Goal: Task Accomplishment & Management: Manage account settings

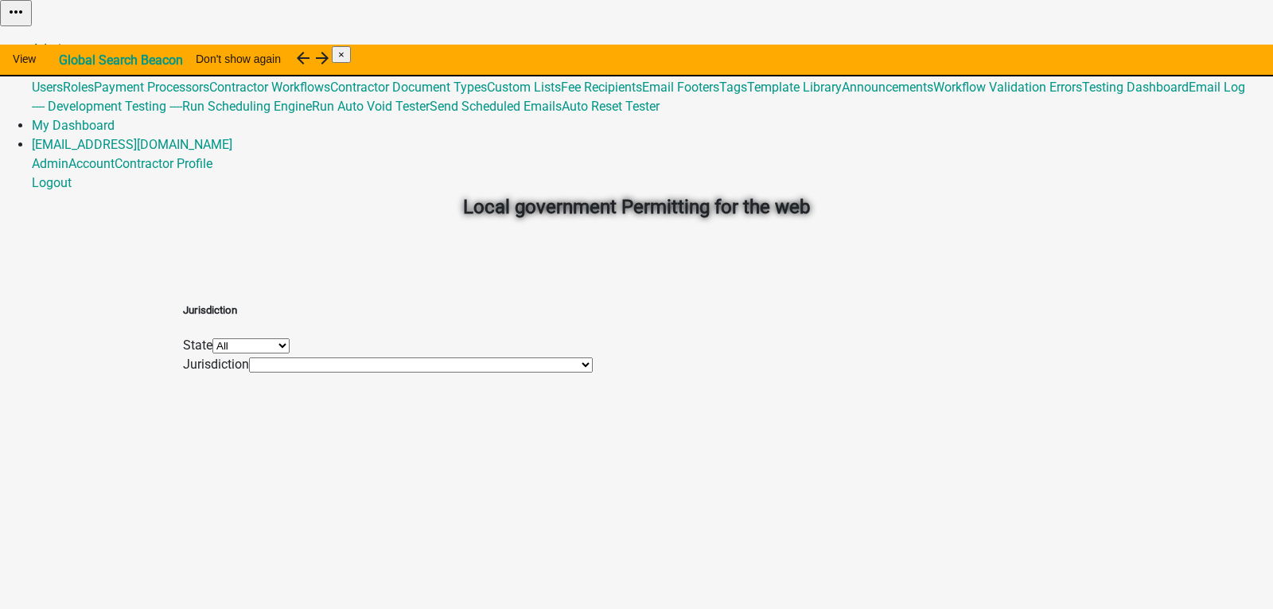
click at [68, 41] on link "Admin" at bounding box center [50, 48] width 37 height 15
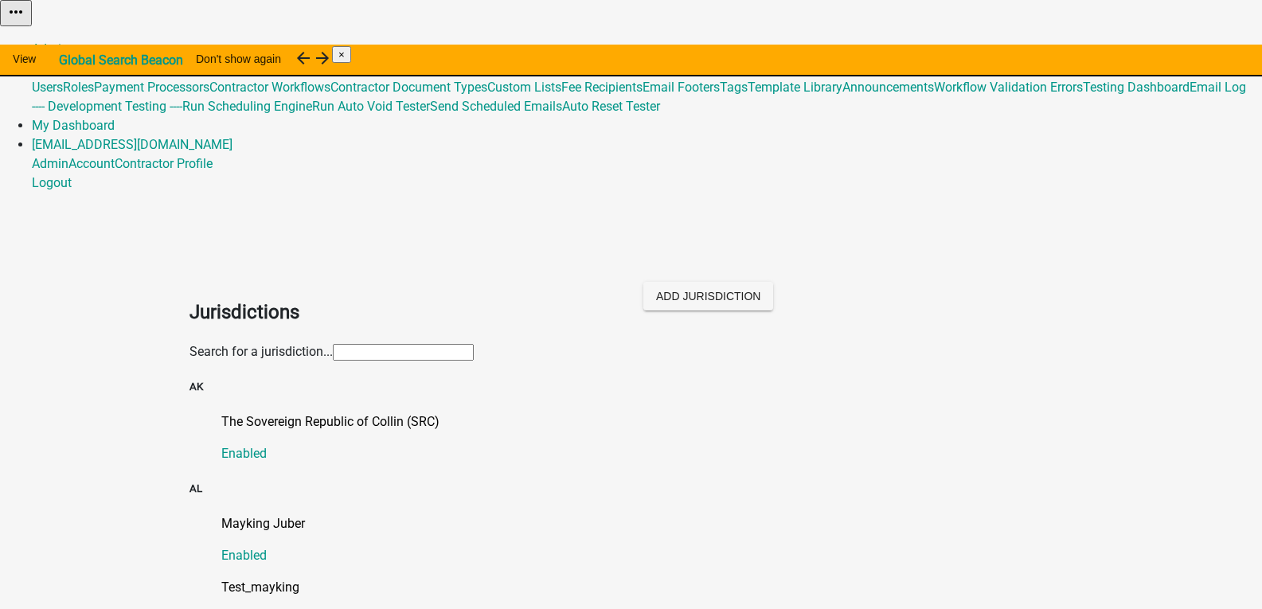
click at [333, 344] on input "text" at bounding box center [403, 352] width 141 height 17
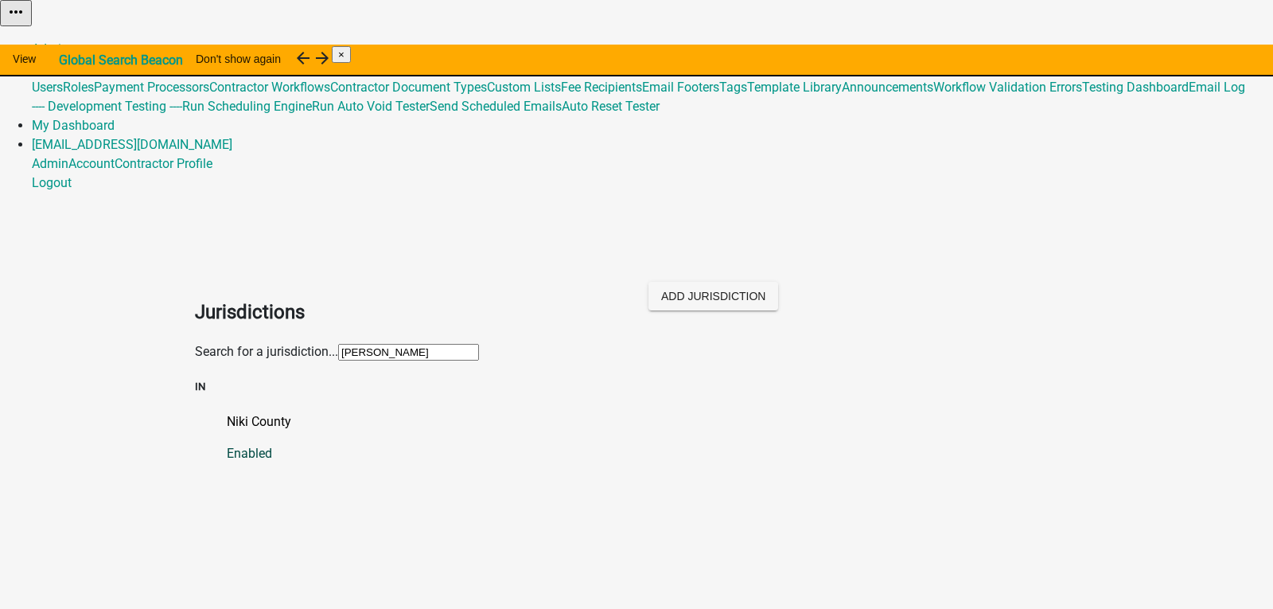
type input "[PERSON_NAME]"
click at [266, 412] on link "Niki County Enabled" at bounding box center [653, 437] width 852 height 51
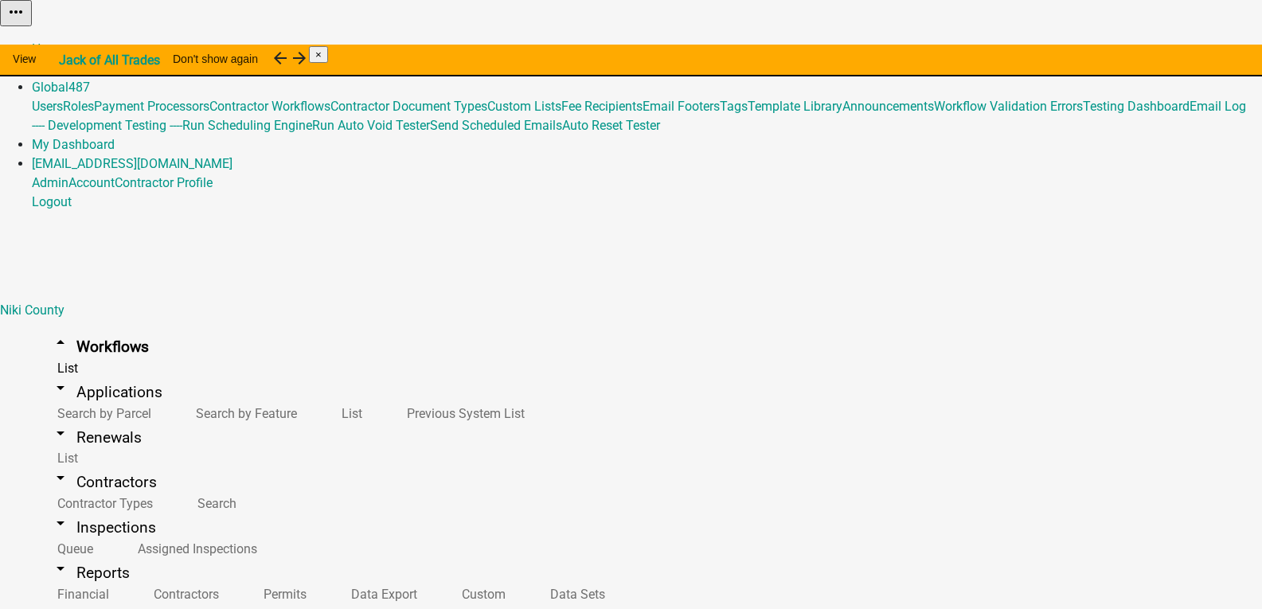
select select "5: purple"
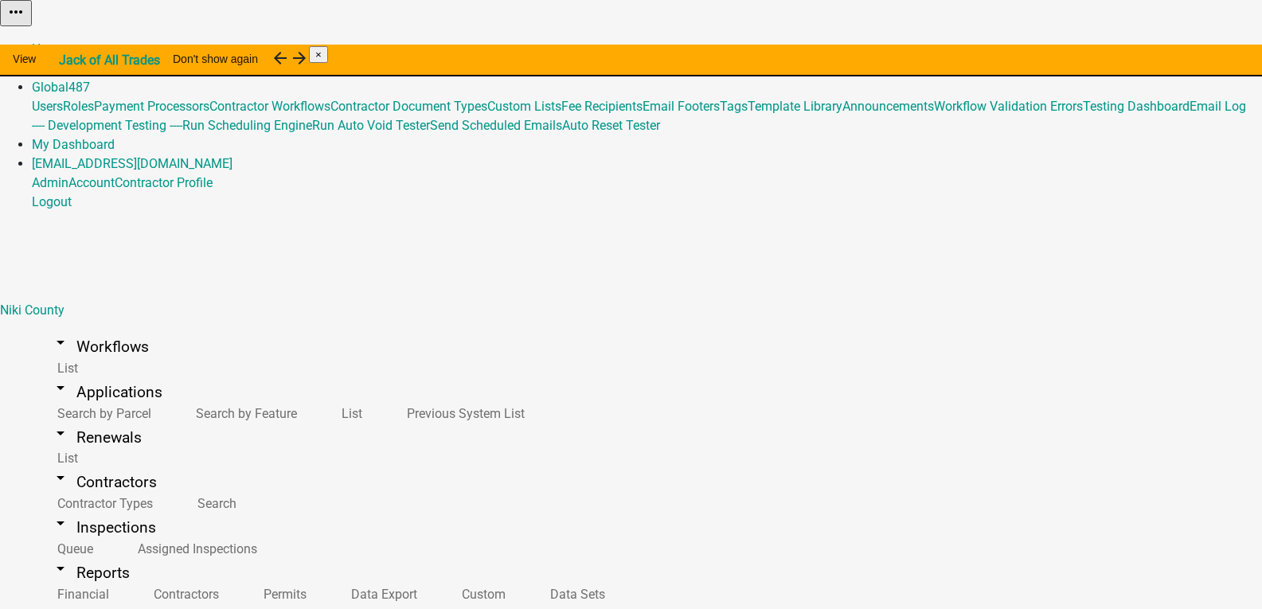
scroll to position [716, 0]
checkbox input "true"
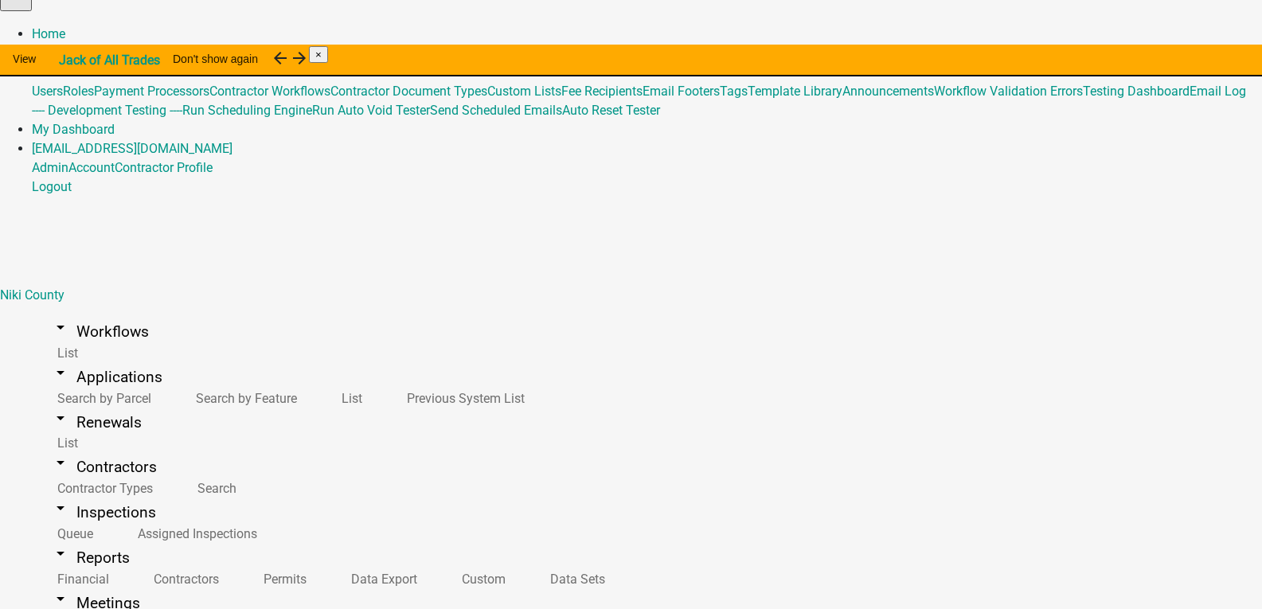
scroll to position [19, 0]
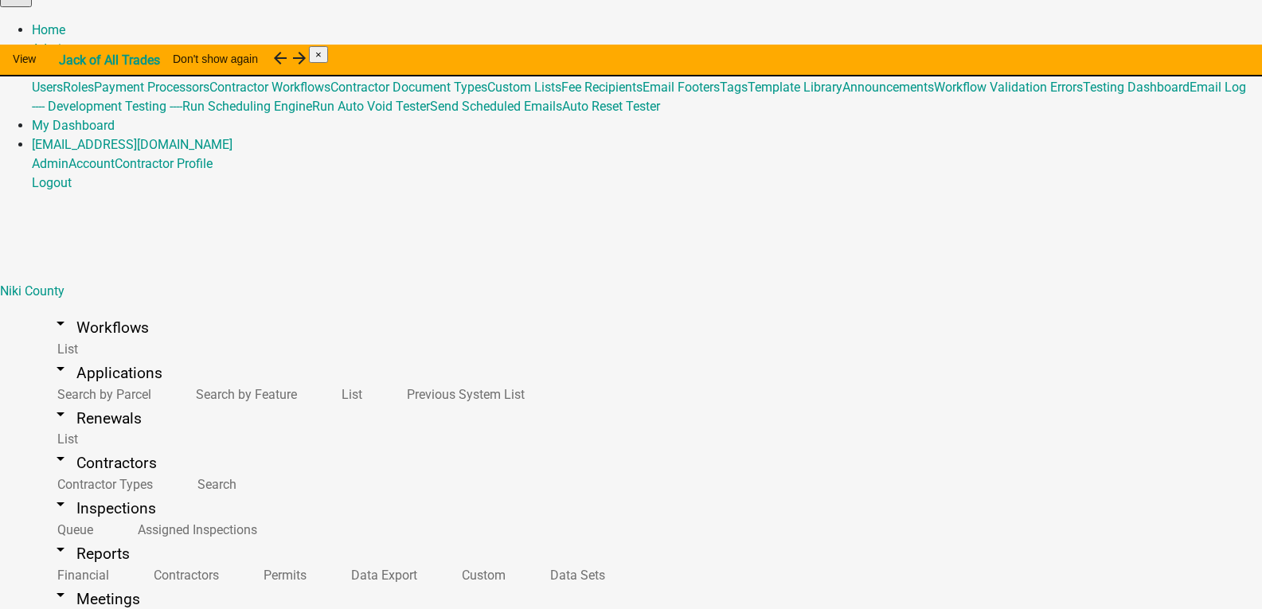
click at [232, 137] on link "[EMAIL_ADDRESS][DOMAIN_NAME]" at bounding box center [132, 144] width 201 height 15
click at [72, 190] on link "Logout" at bounding box center [52, 182] width 40 height 15
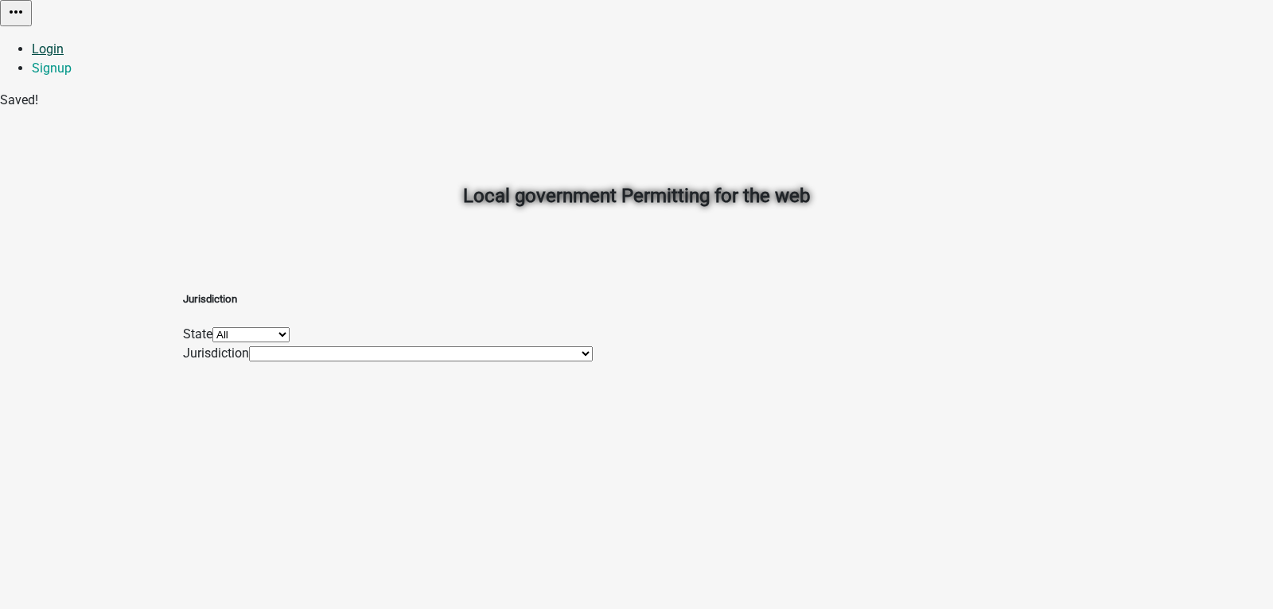
click at [64, 41] on link "Login" at bounding box center [48, 48] width 32 height 15
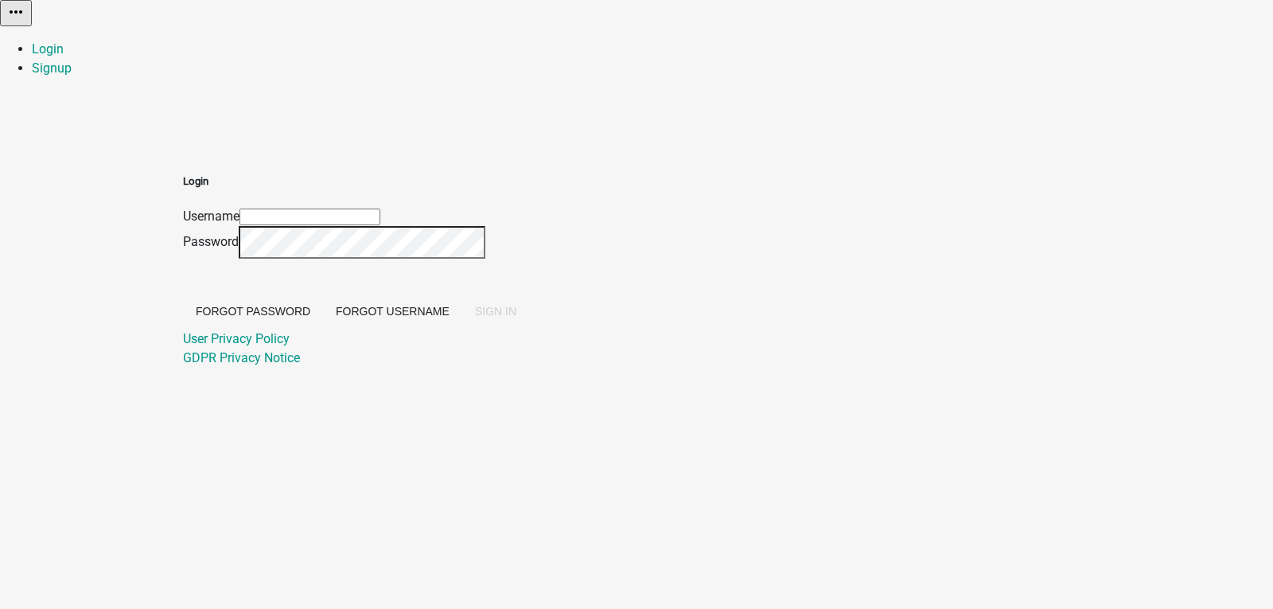
click at [380, 209] on input "Username" at bounding box center [310, 217] width 141 height 17
type input "Test123SG_2"
click at [462, 297] on button "SIGN IN" at bounding box center [495, 311] width 67 height 29
click at [458, 229] on div "Login Username Test123SG_2 Password Forgot Password Forgot Username SIGN IN Use…" at bounding box center [636, 251] width 907 height 232
click at [462, 297] on button "SIGN IN" at bounding box center [495, 311] width 67 height 29
